Goal: Task Accomplishment & Management: Use online tool/utility

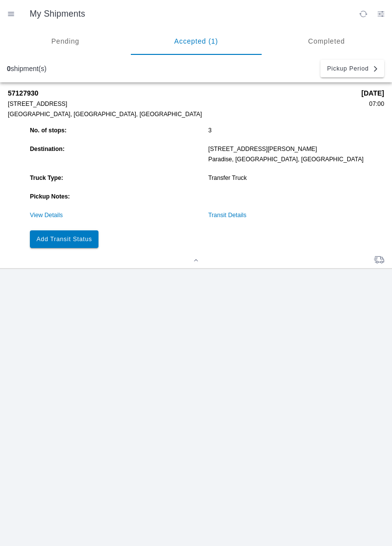
click at [0, 0] on slot "Add Transit Status" at bounding box center [0, 0] width 0 height 0
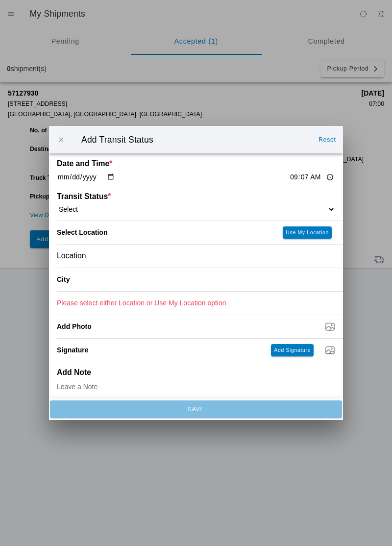
click at [289, 178] on input "09:07" at bounding box center [312, 177] width 46 height 10
type input "08:59"
click at [289, 206] on select "Select Arrive at Drop Off Arrive at Pickup Break Start Break Stop Depart Drop O…" at bounding box center [196, 209] width 278 height 9
select select "ARVPULOC"
click at [0, 0] on slot "Use My Location" at bounding box center [0, 0] width 0 height 0
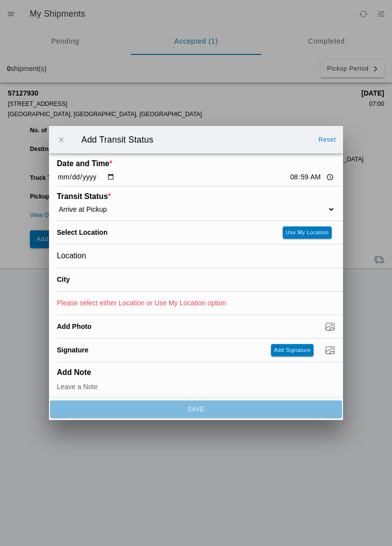
type input "[GEOGRAPHIC_DATA]"
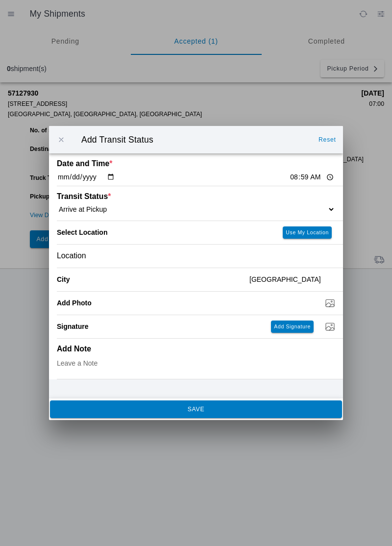
click at [265, 415] on button "SAVE" at bounding box center [196, 409] width 292 height 18
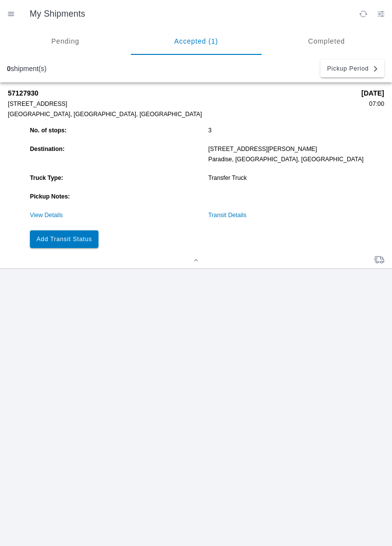
click at [0, 0] on slot "Add Transit Status" at bounding box center [0, 0] width 0 height 0
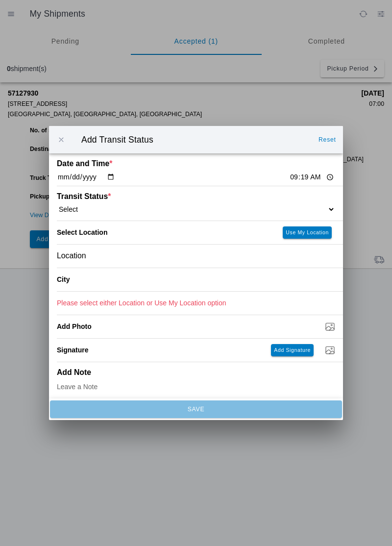
click at [321, 205] on select "Select Arrive at Drop Off Arrive at Pickup Break Start Break Stop Depart Drop O…" at bounding box center [196, 209] width 278 height 9
select select "DPTPULOC"
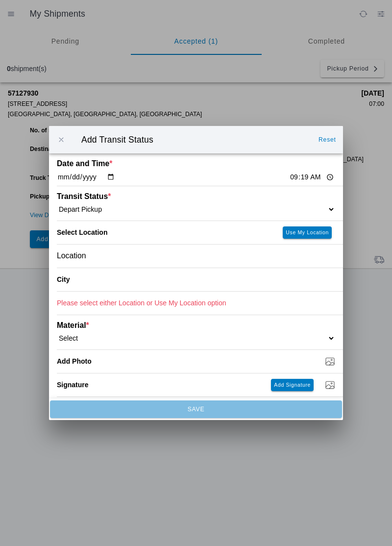
click at [320, 236] on button "Use My Location" at bounding box center [307, 232] width 49 height 12
type input "[GEOGRAPHIC_DATA]"
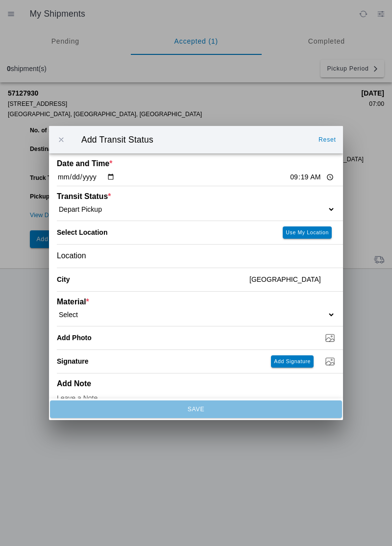
click at [98, 312] on select "Select 1" x 3" Rock 1" x 4" Rock 2" x 4" Rock Asphalt Cold Patch Backfill Spec …" at bounding box center [196, 314] width 278 height 9
select select "708650"
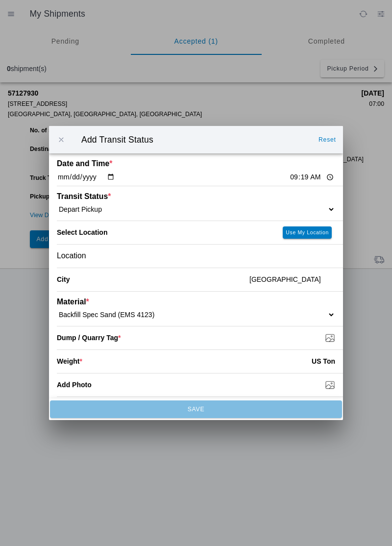
click at [324, 339] on input "Dump / Quarry Tag *" at bounding box center [200, 337] width 286 height 11
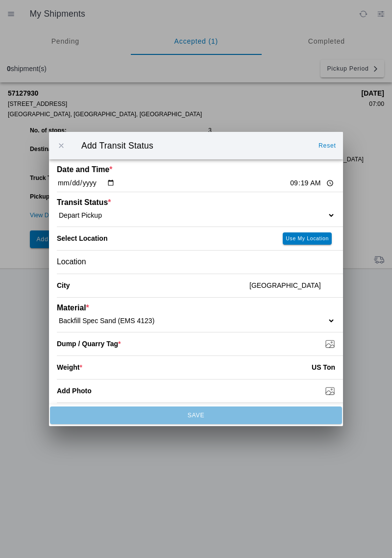
type input "C:\fakepath\17605451827921438177519512706874.jpg"
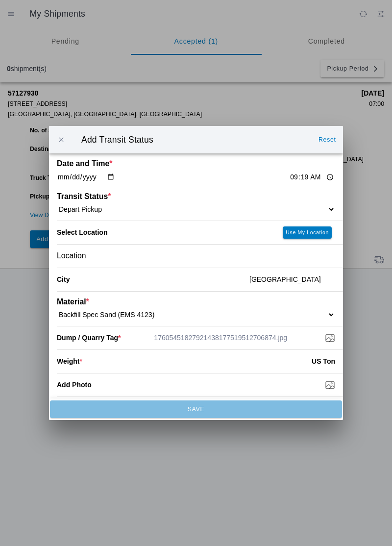
click at [229, 364] on input "number" at bounding box center [196, 361] width 229 height 22
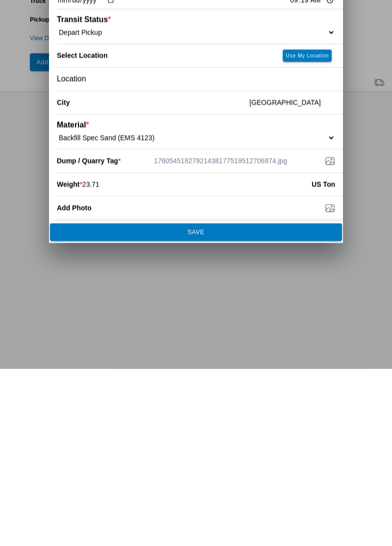
type input "23.71"
click at [215, 410] on span "SAVE" at bounding box center [195, 409] width 279 height 6
